Goal: Information Seeking & Learning: Learn about a topic

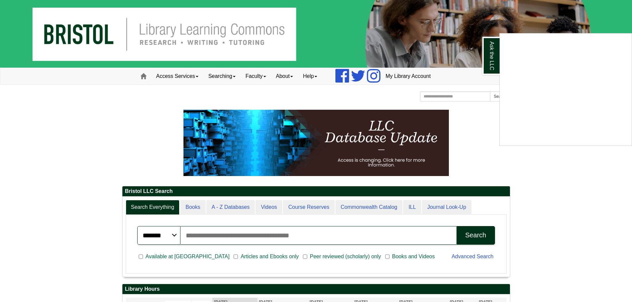
click at [140, 127] on div "Ask the LLC" at bounding box center [316, 151] width 632 height 302
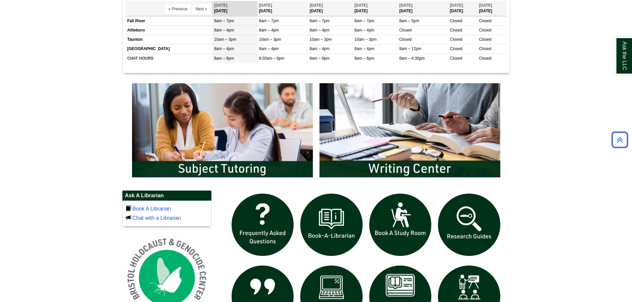
scroll to position [299, 0]
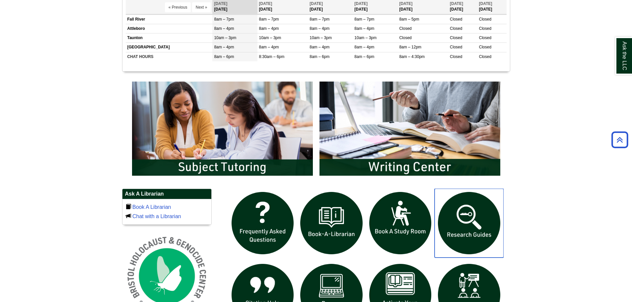
click at [458, 218] on img "slideshow" at bounding box center [469, 223] width 69 height 69
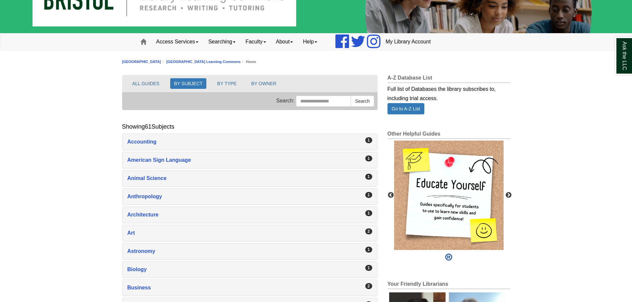
scroll to position [66, 0]
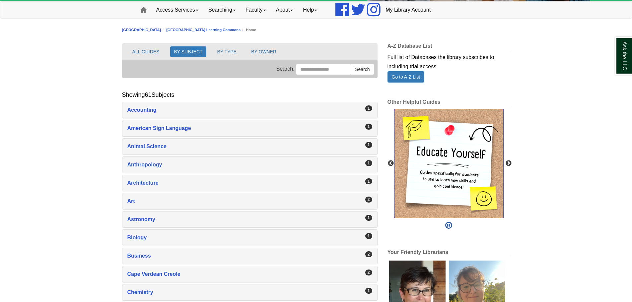
click at [426, 129] on img "slideshow" at bounding box center [449, 164] width 110 height 110
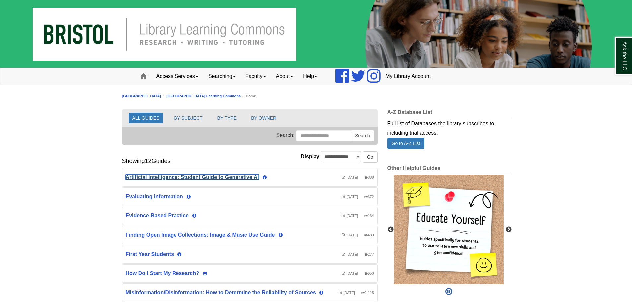
click at [213, 175] on link "Artificial Intelligence: Student Guide to Generative AI" at bounding box center [192, 178] width 133 height 6
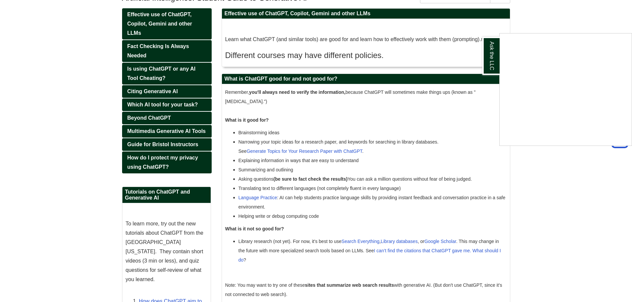
scroll to position [8, 0]
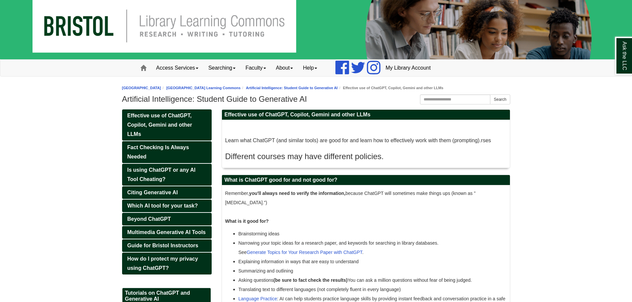
click at [241, 89] on link "[GEOGRAPHIC_DATA] Learning Commons" at bounding box center [203, 88] width 74 height 4
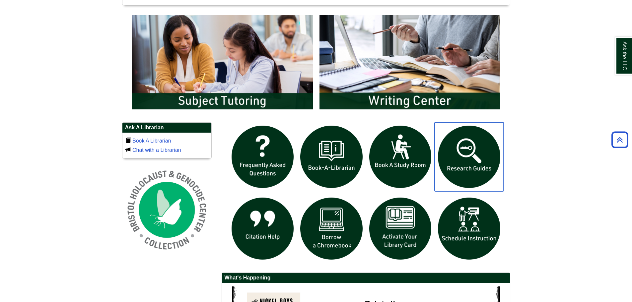
click at [460, 150] on img "slideshow" at bounding box center [469, 156] width 69 height 69
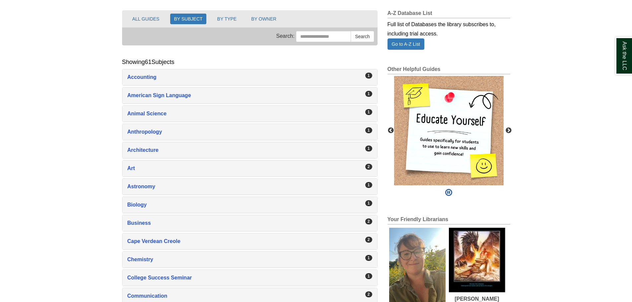
scroll to position [100, 0]
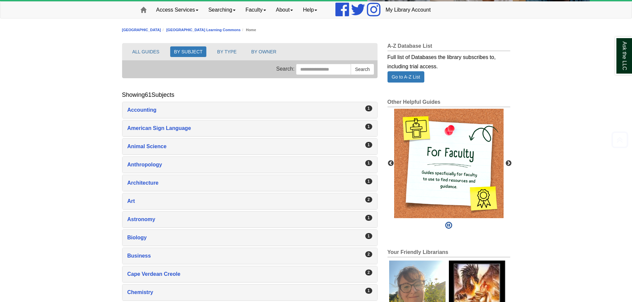
scroll to position [0, 0]
